Goal: Information Seeking & Learning: Learn about a topic

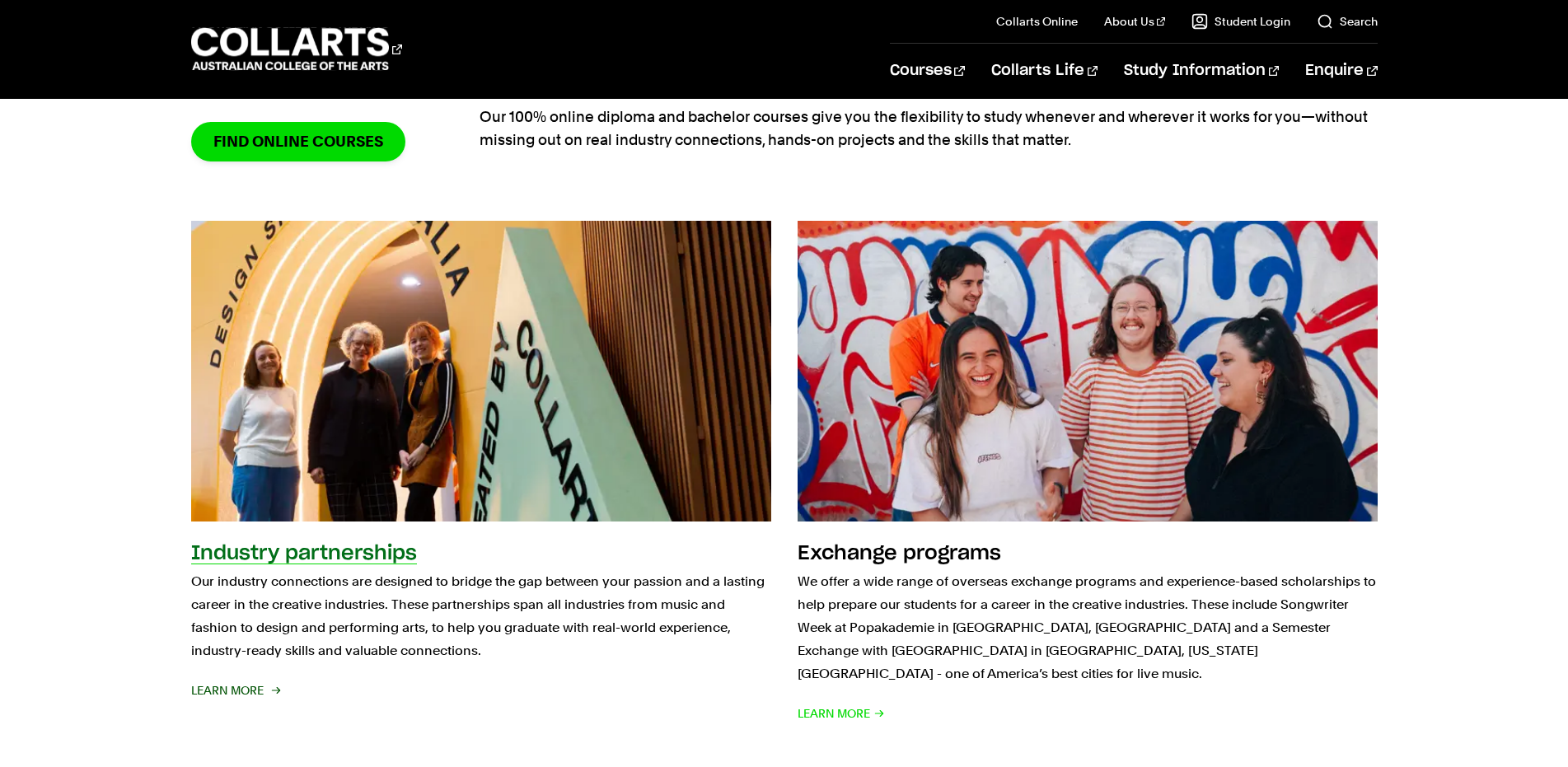
scroll to position [1812, 0]
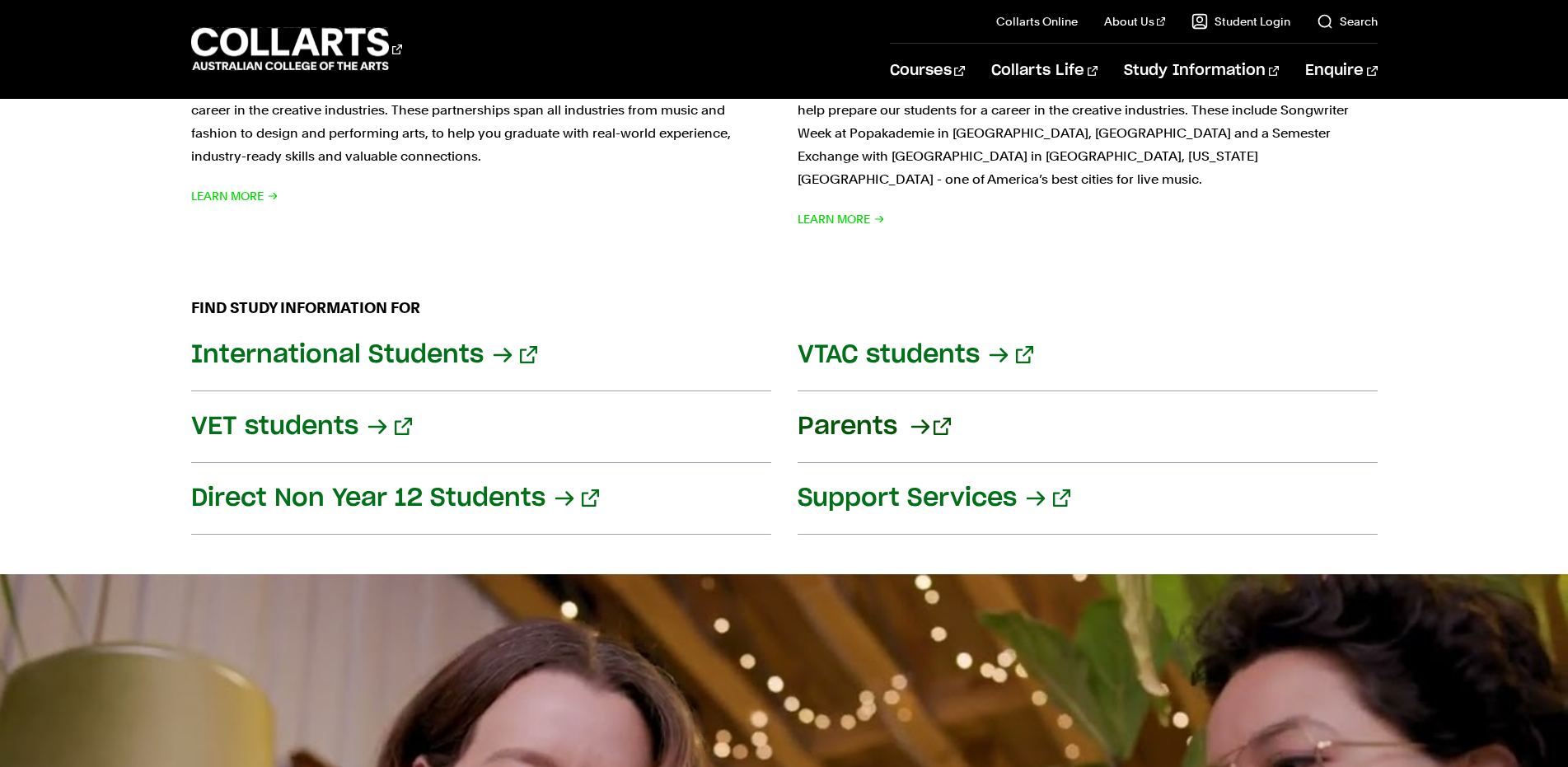
click at [900, 401] on link "Parents" at bounding box center [1087, 426] width 580 height 72
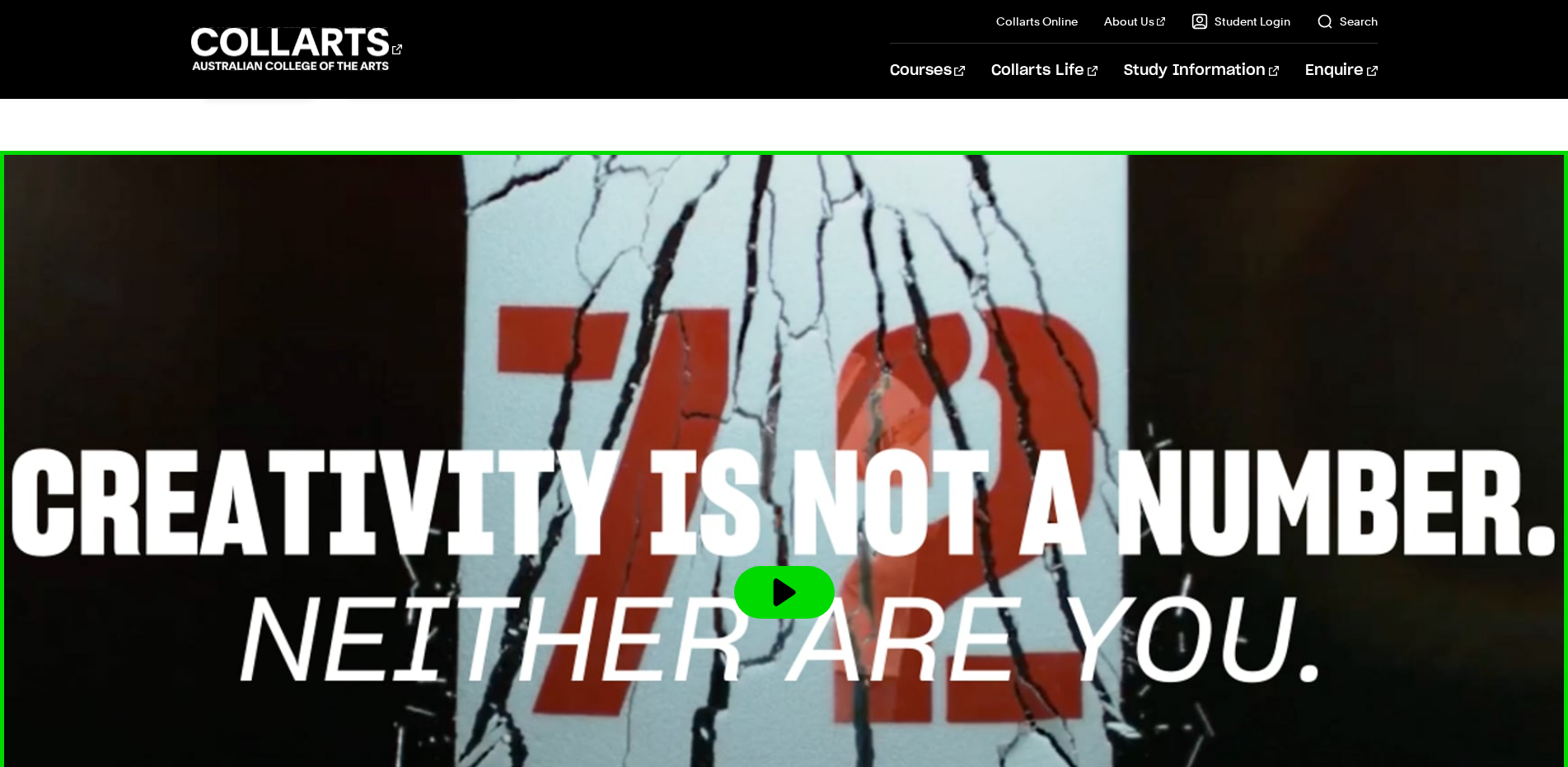
scroll to position [494, 0]
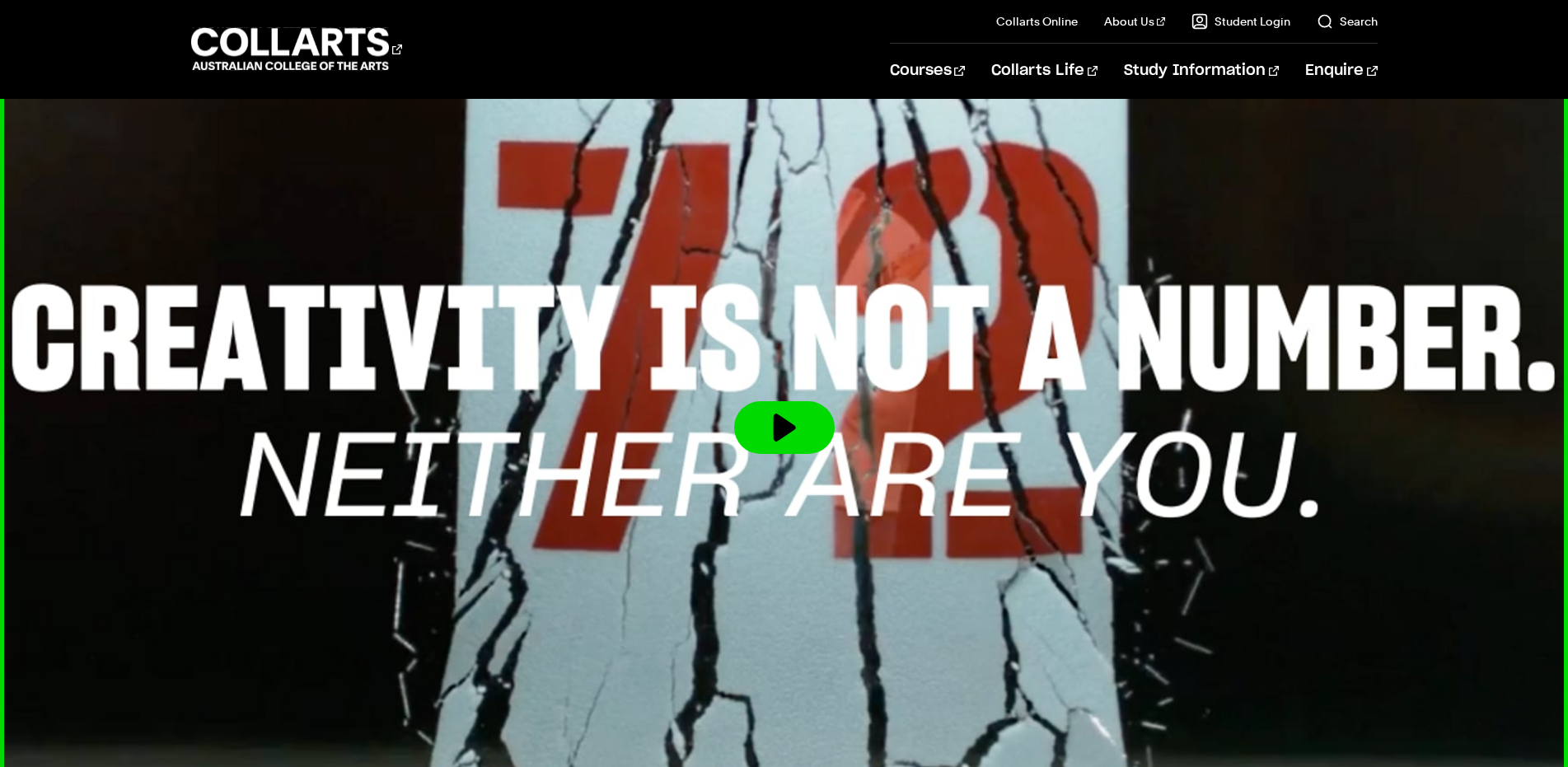
click at [806, 436] on button at bounding box center [785, 427] width 101 height 53
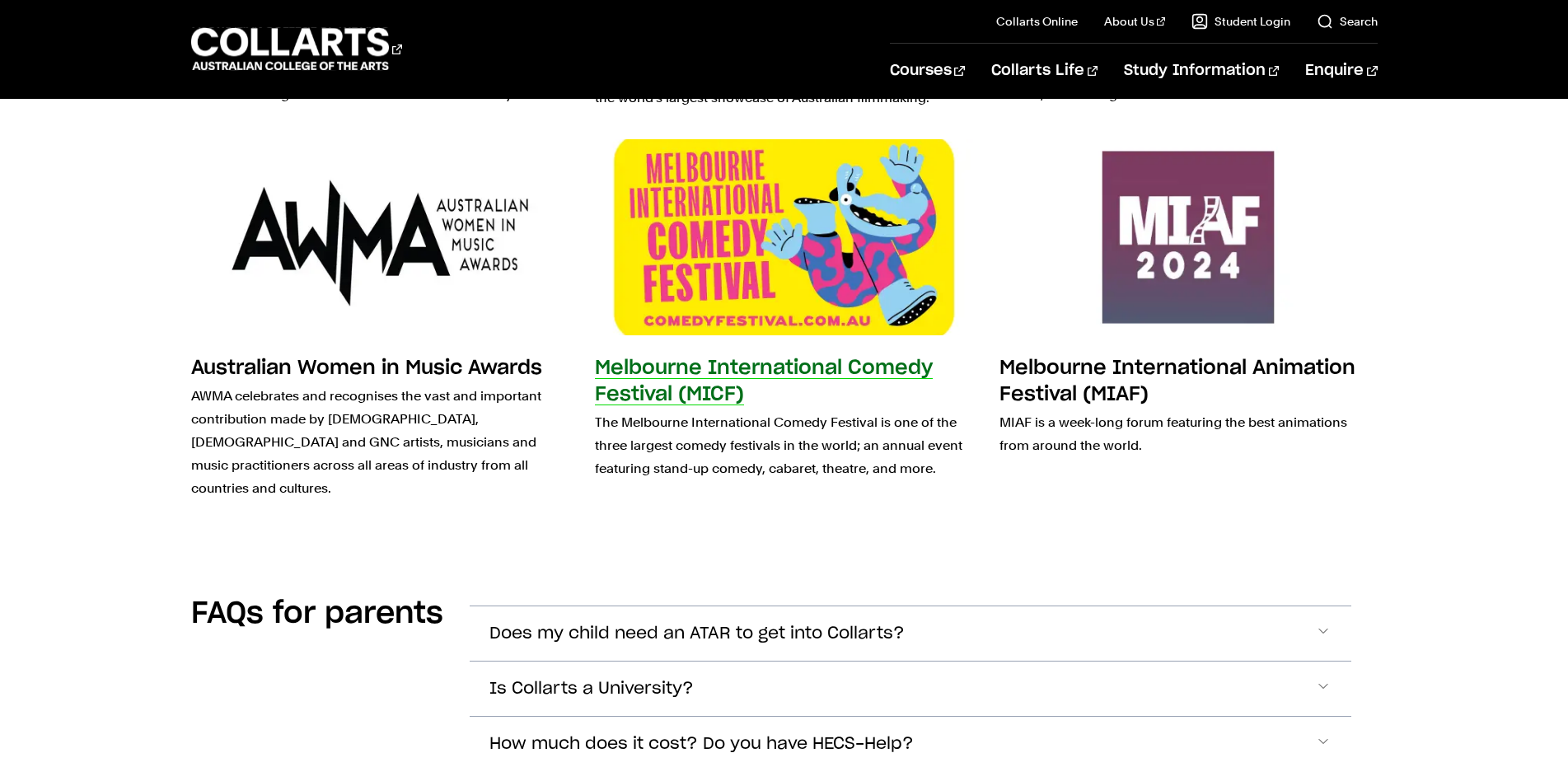
scroll to position [4694, 0]
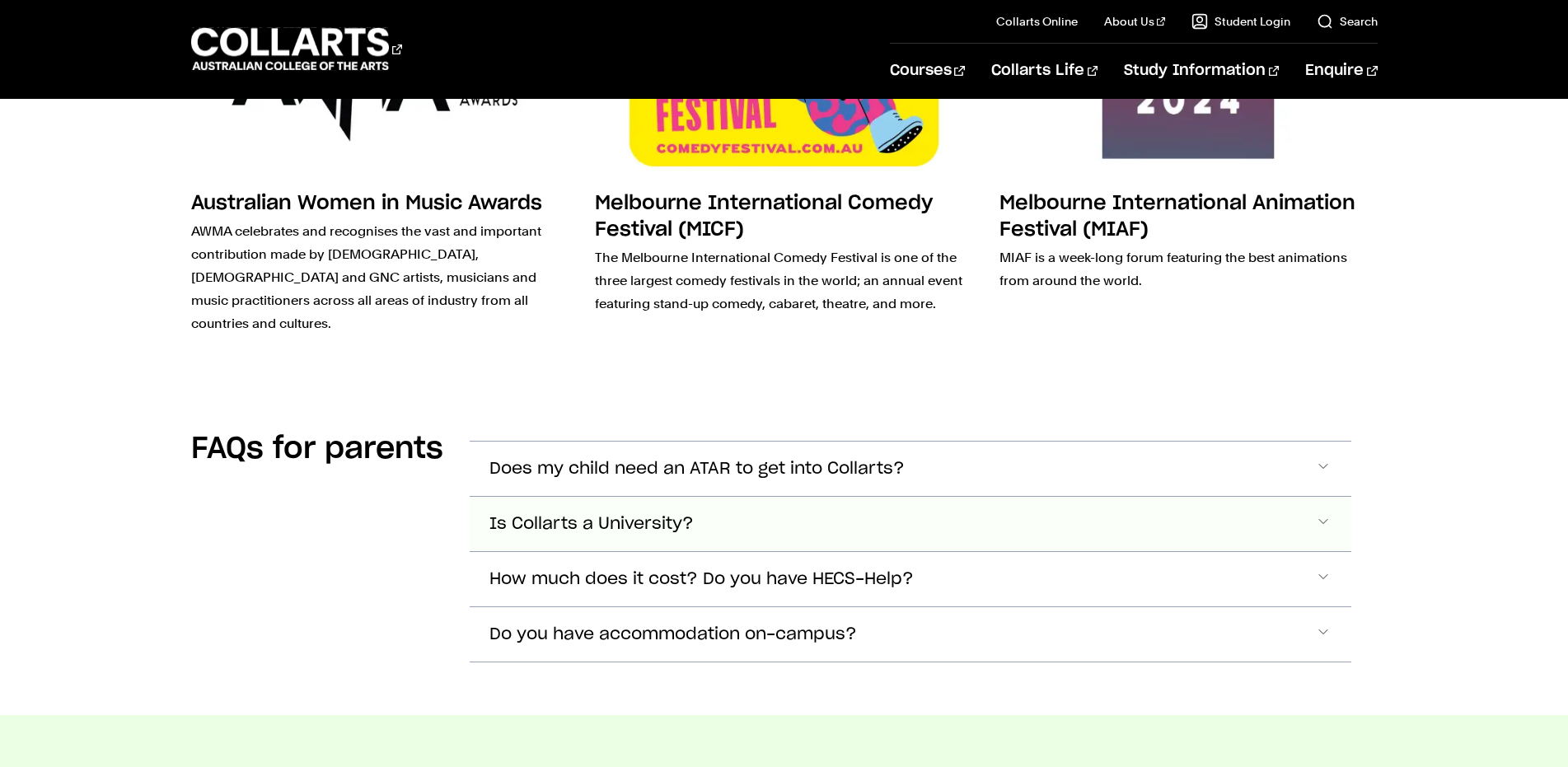
click at [1316, 513] on span "Accordion Section" at bounding box center [1323, 524] width 17 height 21
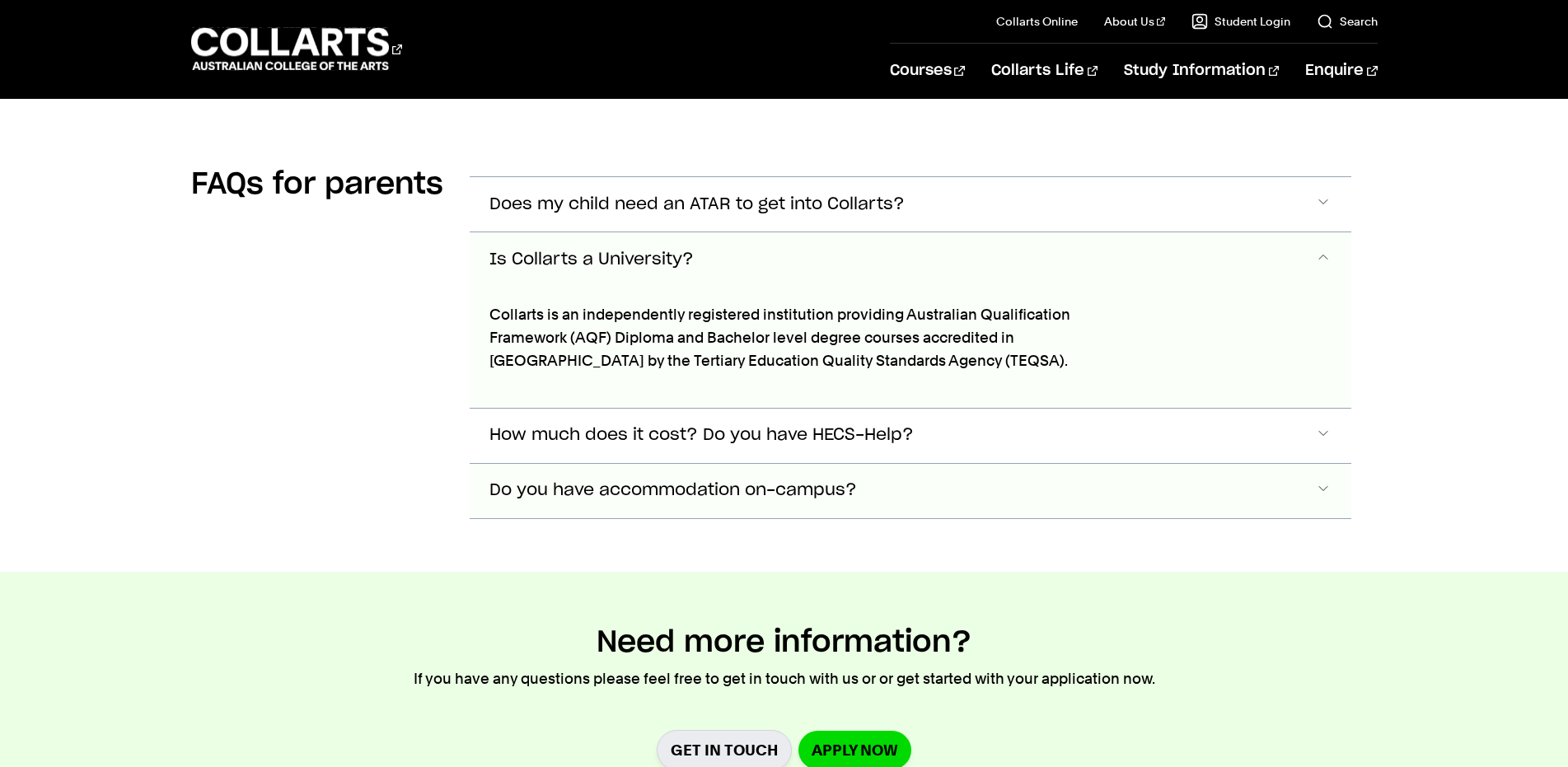
scroll to position [4876, 0]
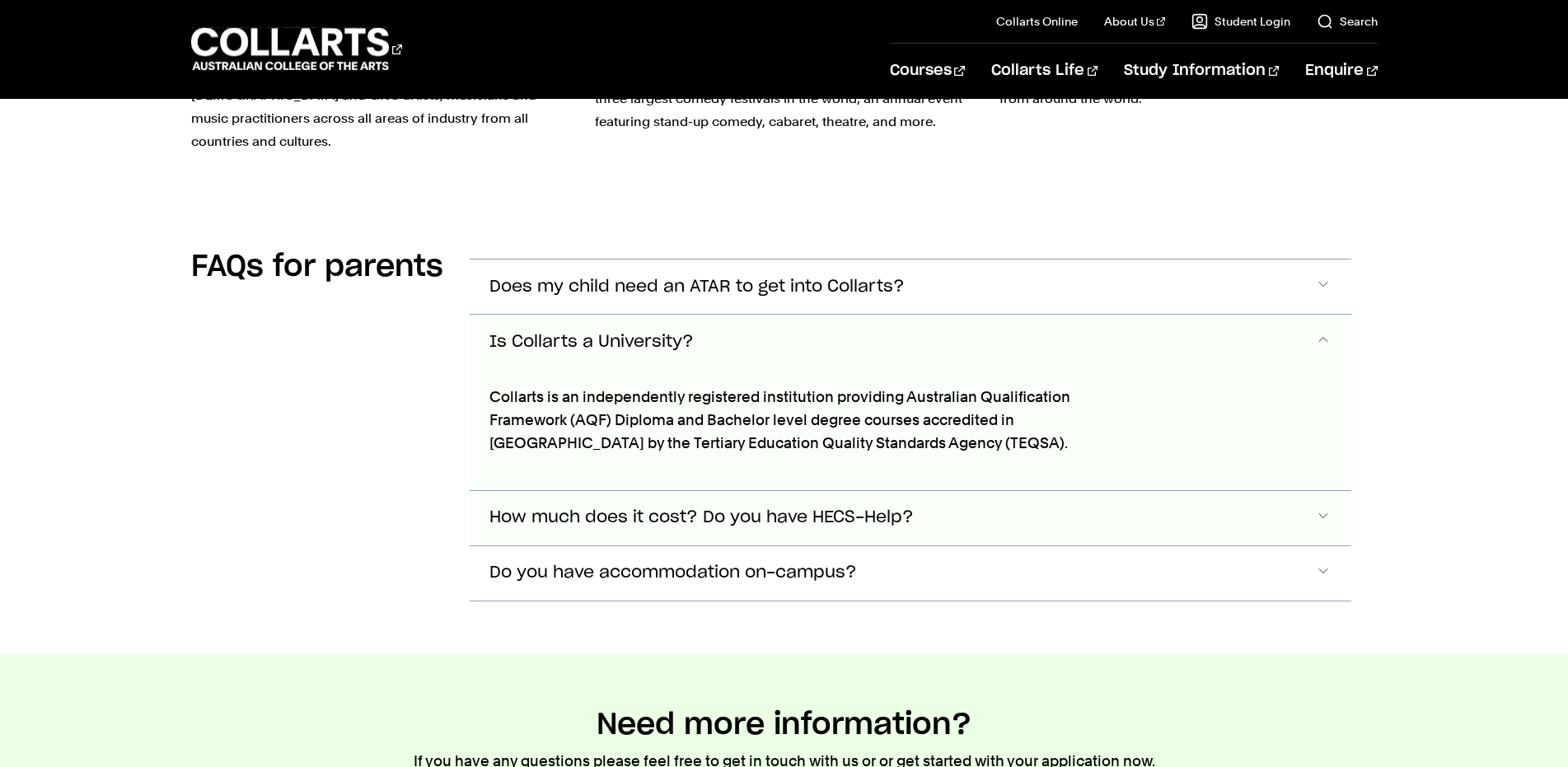
click at [1322, 507] on span "Accordion Section" at bounding box center [1323, 518] width 17 height 21
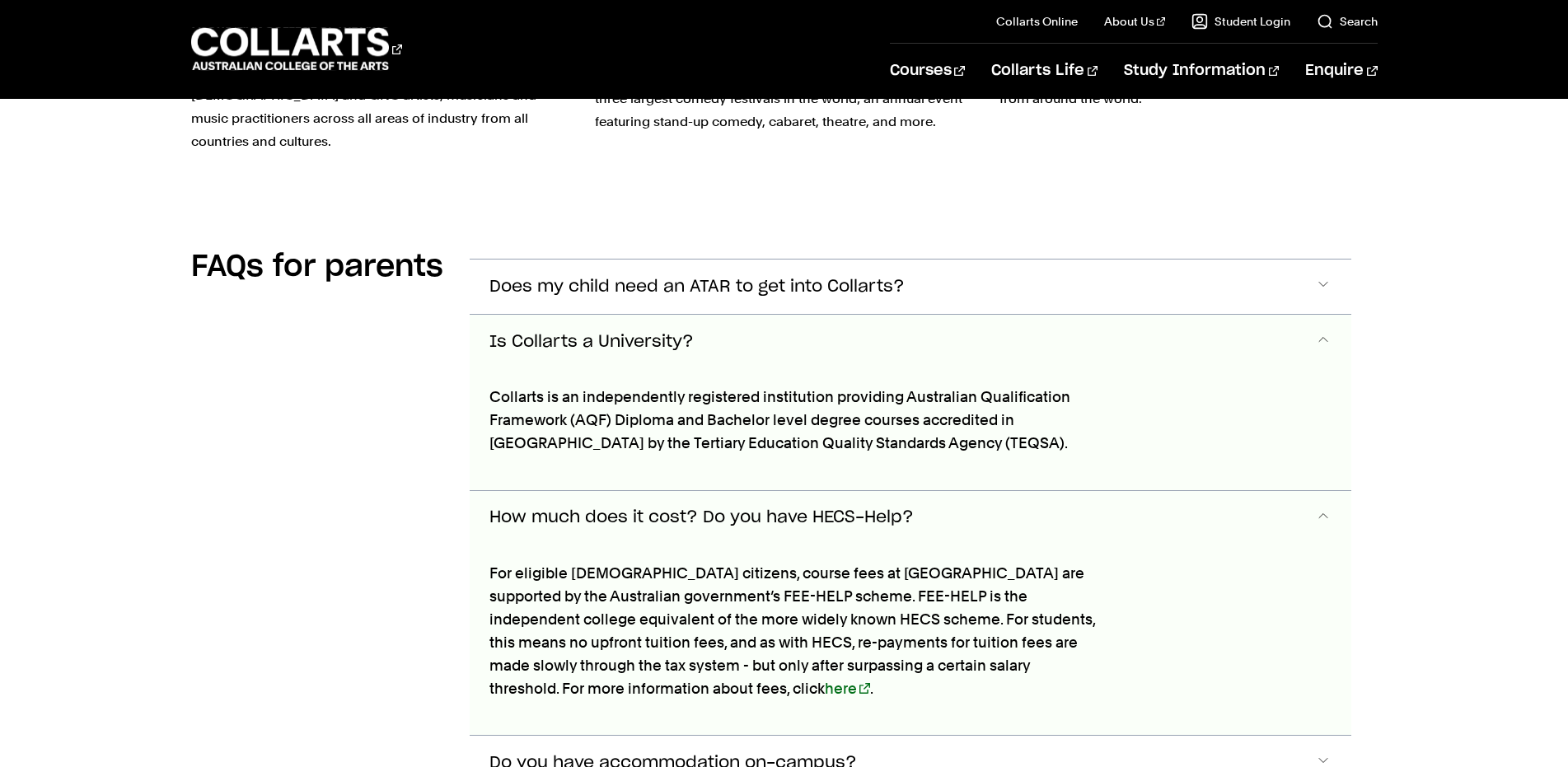
scroll to position [5133, 0]
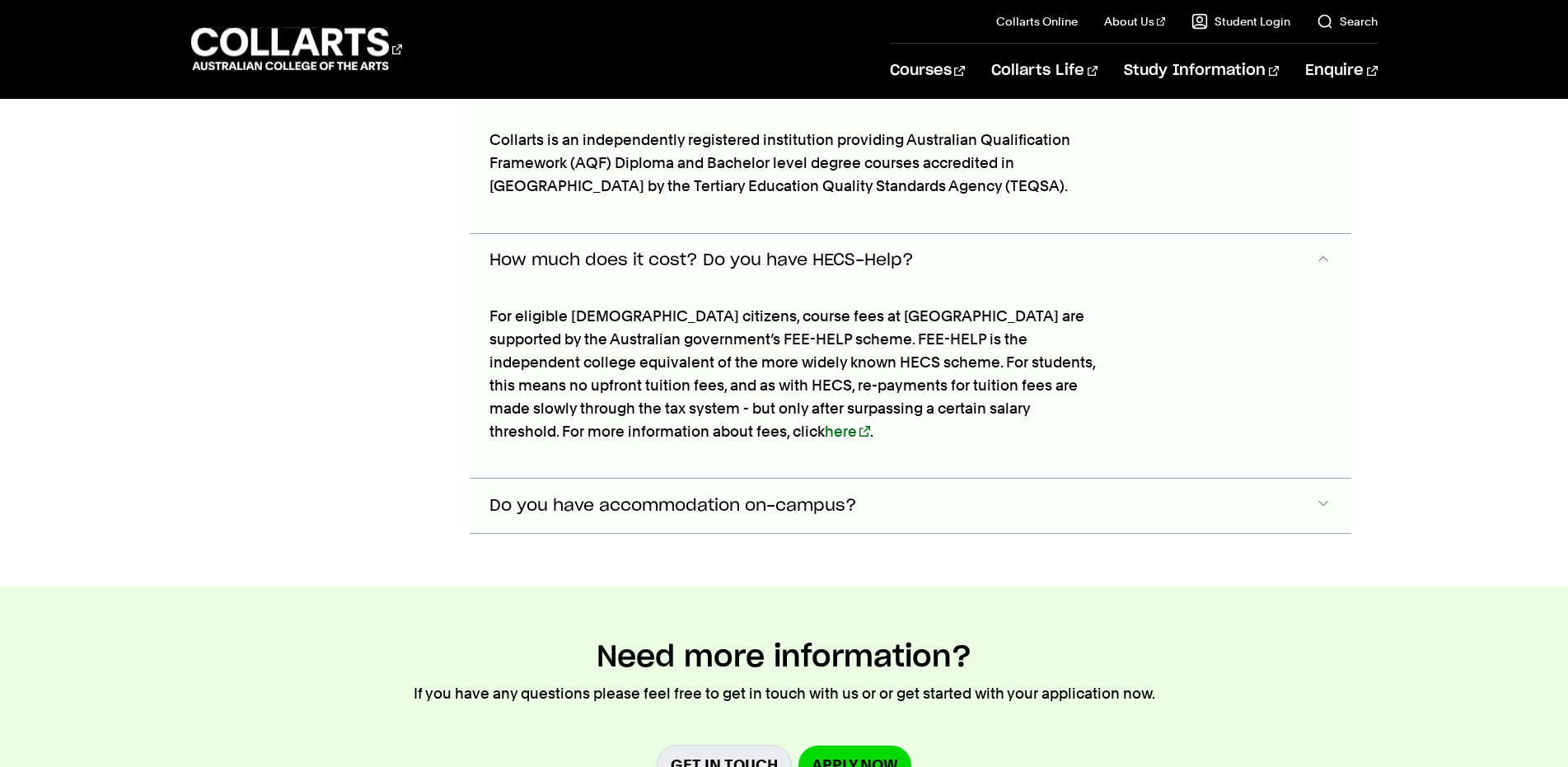
click at [1322, 495] on span "Accordion Section" at bounding box center [1323, 506] width 17 height 21
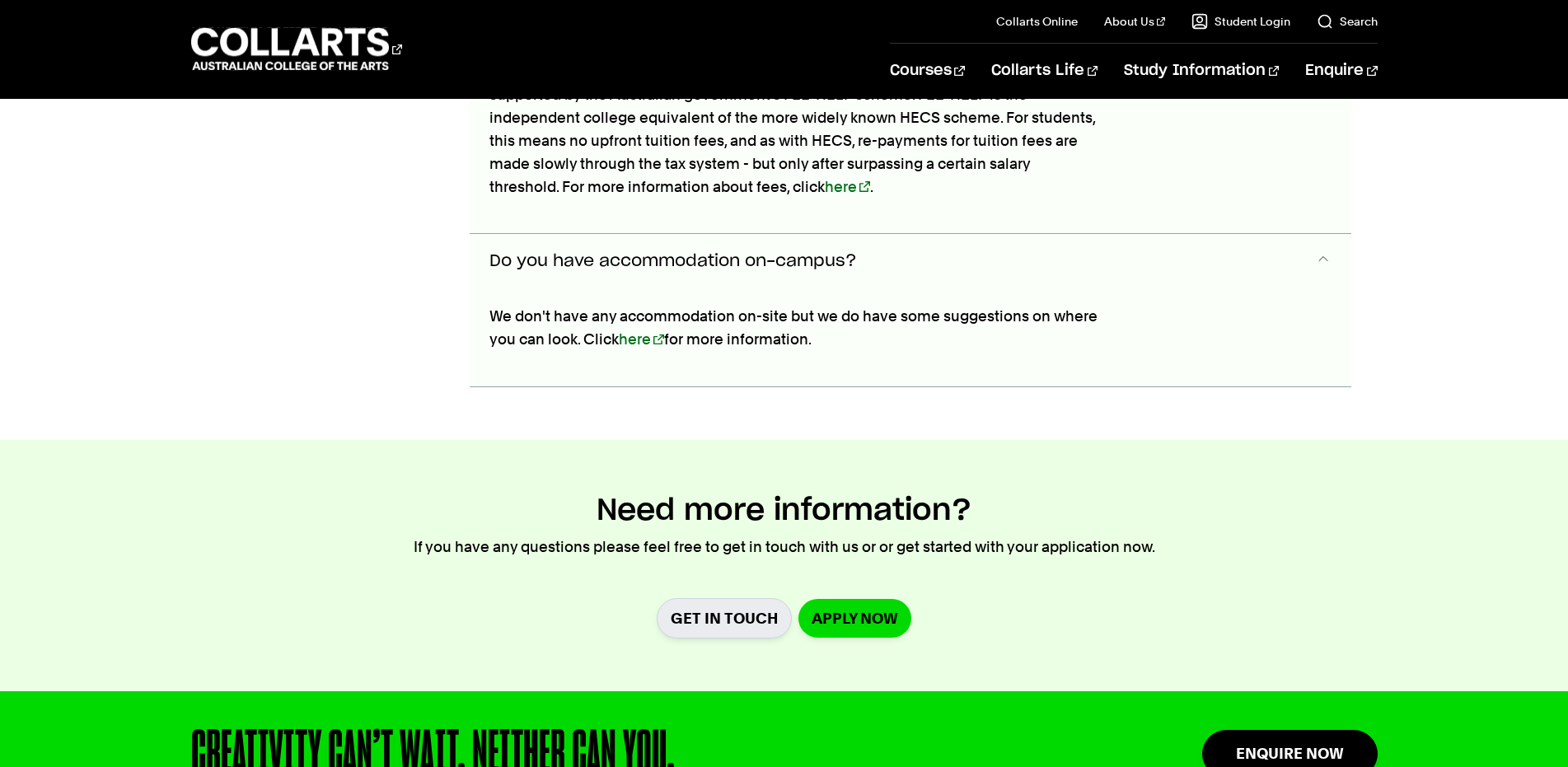
scroll to position [5213, 0]
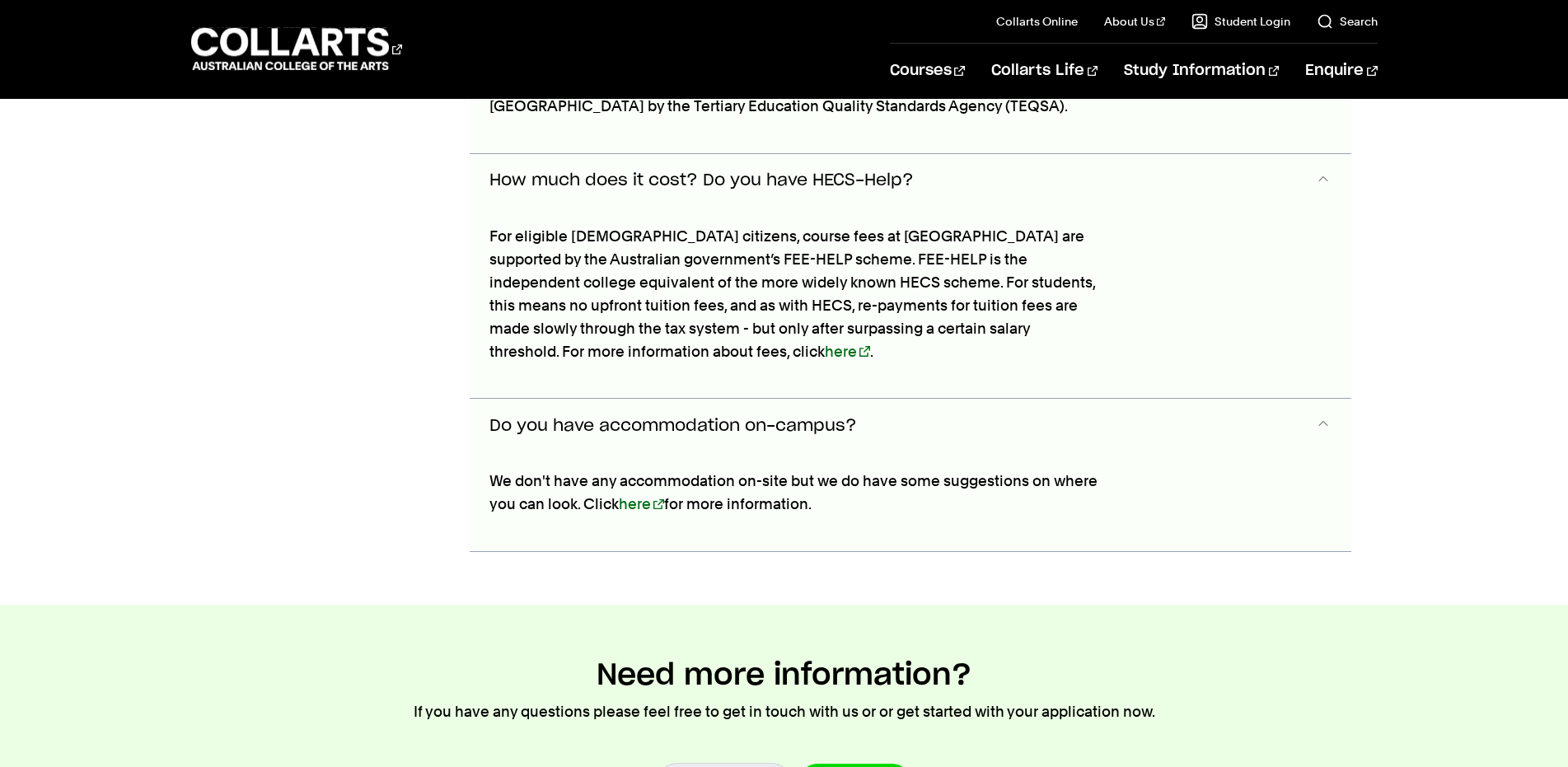
click at [719, 417] on span "Do you have accommodation on-campus?" at bounding box center [673, 426] width 367 height 19
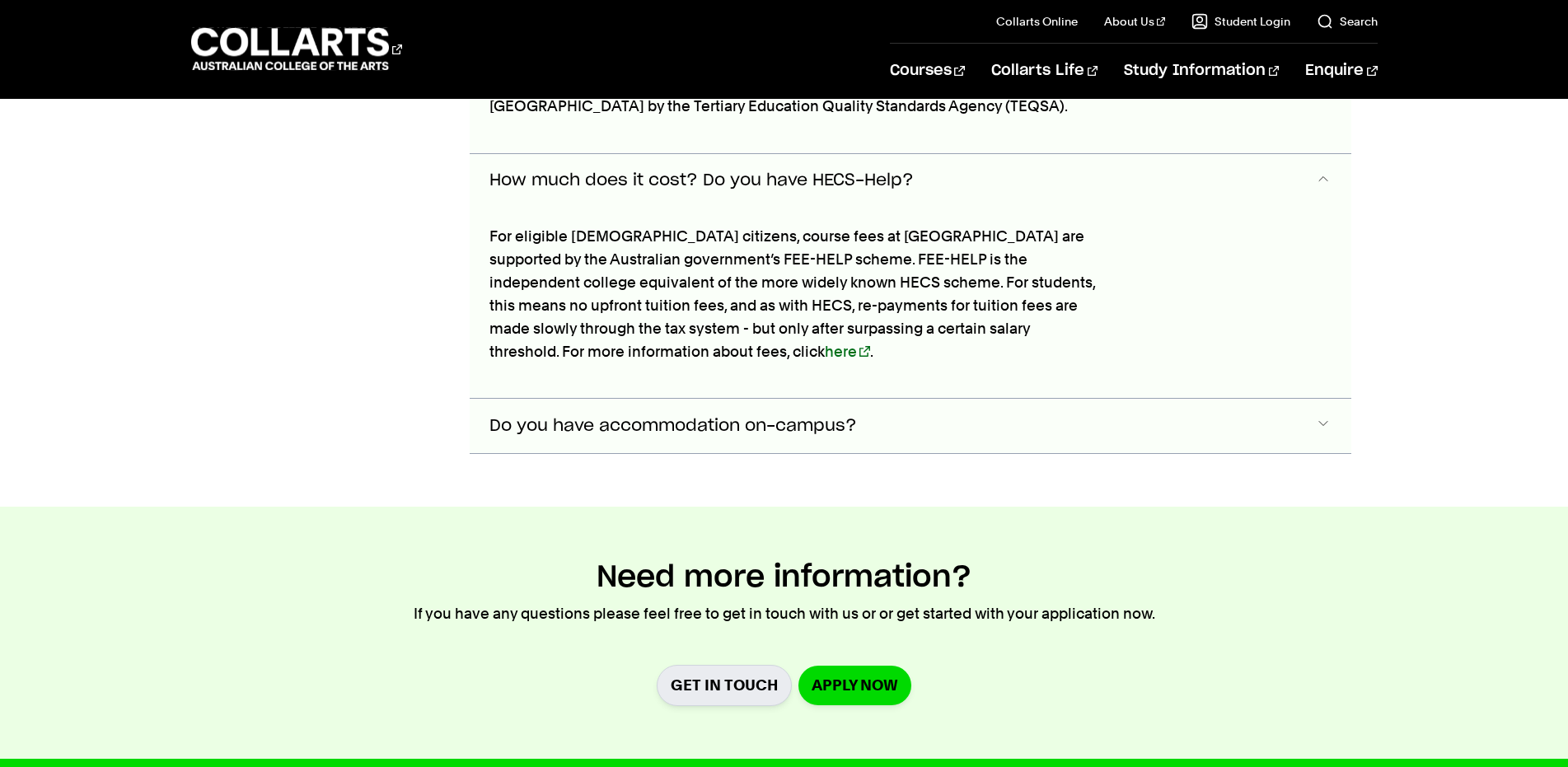
click at [740, 417] on span "Do you have accommodation on-campus?" at bounding box center [673, 426] width 367 height 19
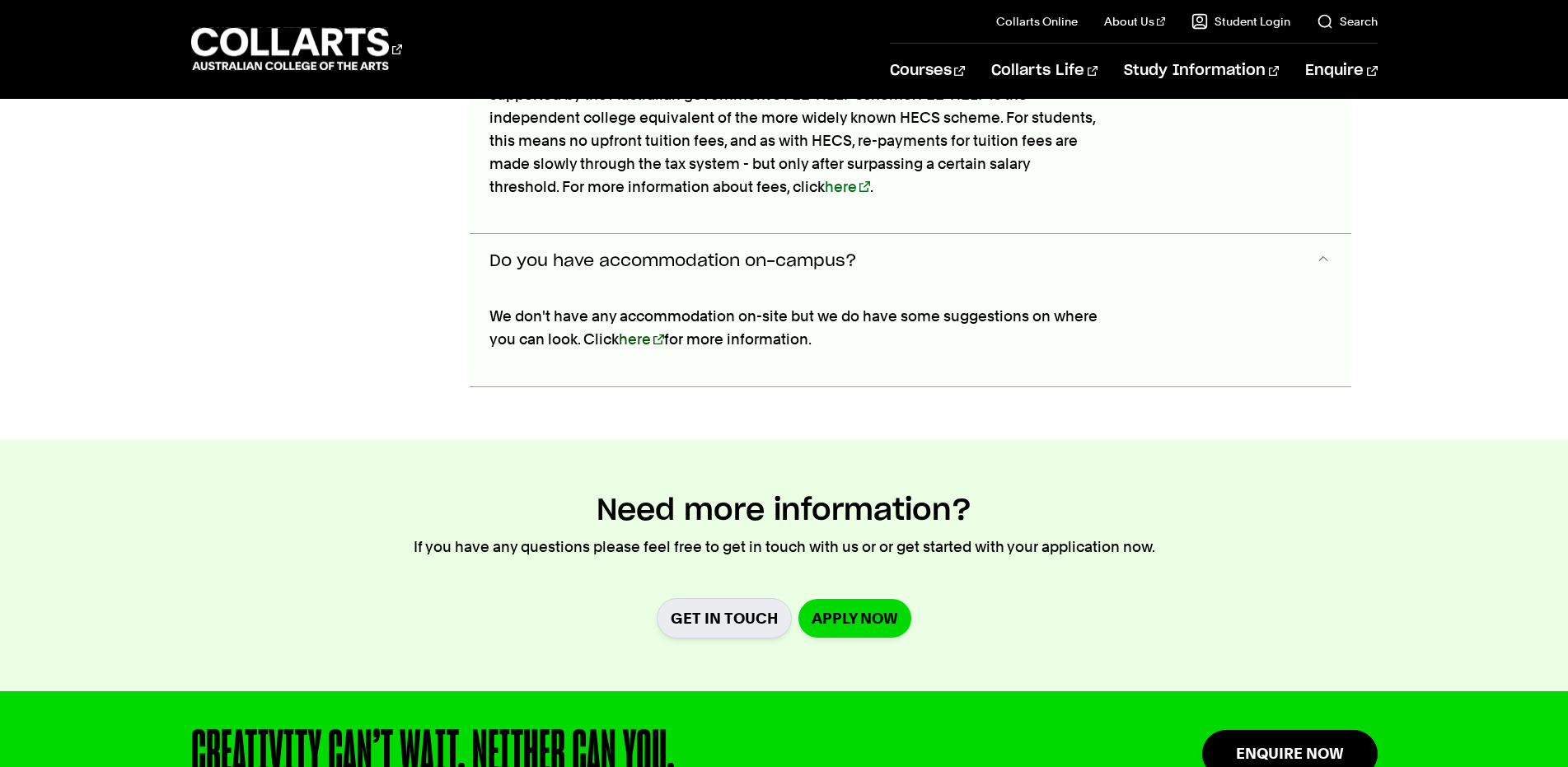
click at [633, 331] on link "here" at bounding box center [641, 339] width 45 height 17
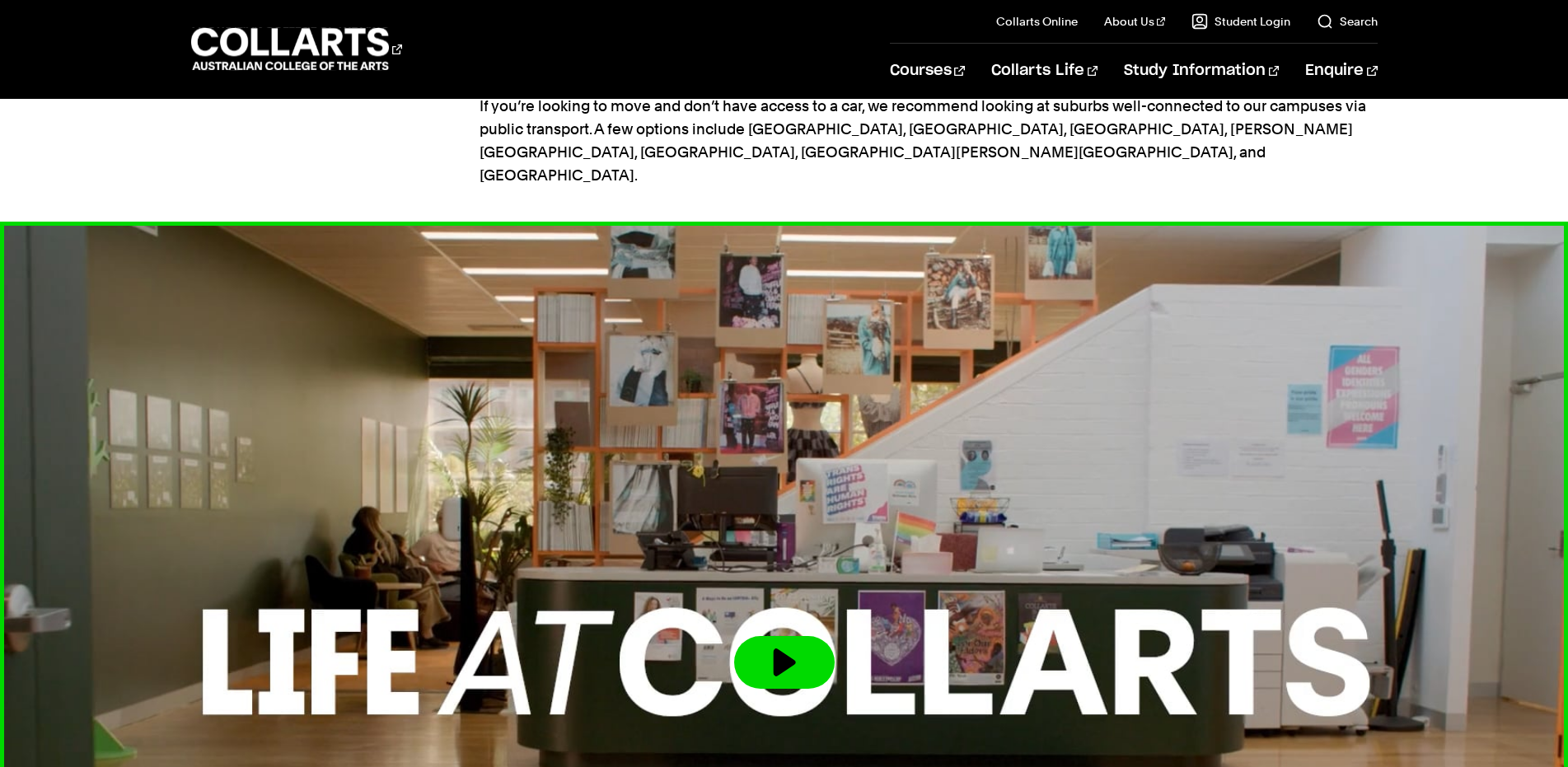
scroll to position [2388, 0]
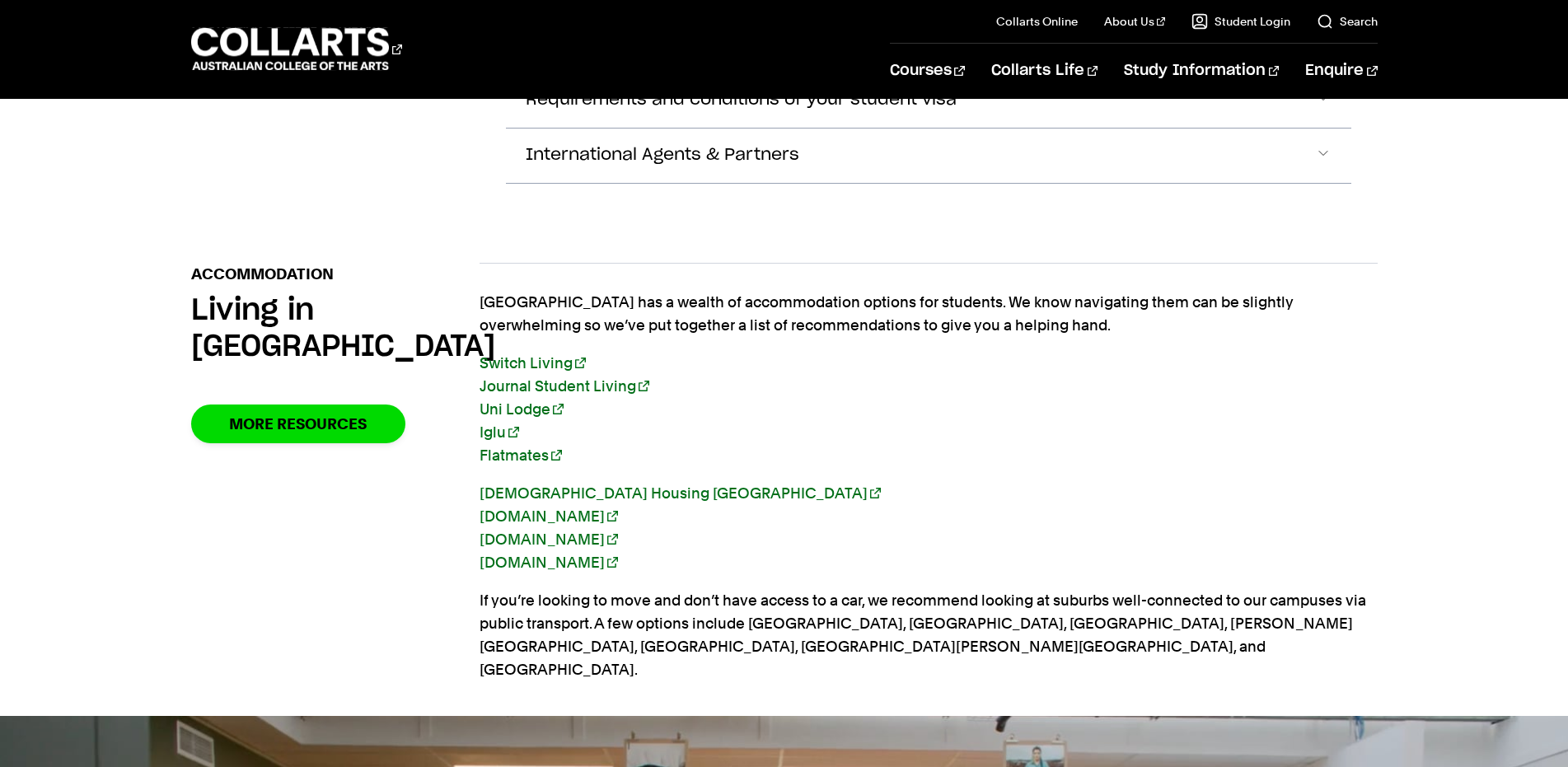
click at [566, 531] on link "Domain.com.au" at bounding box center [548, 539] width 138 height 17
